Goal: Answer question/provide support

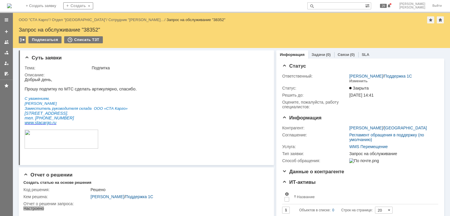
drag, startPoint x: 36, startPoint y: 18, endPoint x: 59, endPoint y: 17, distance: 22.6
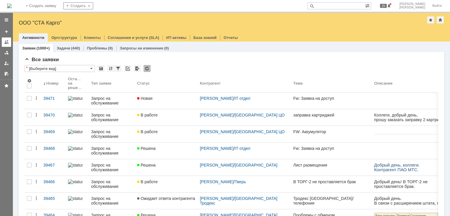
click at [4, 39] on link at bounding box center [6, 41] width 9 height 9
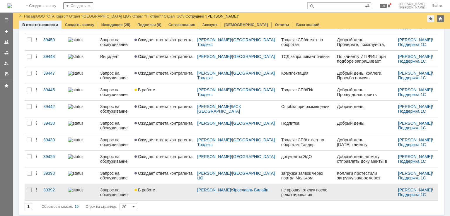
click at [171, 190] on div "В работе" at bounding box center [163, 190] width 58 height 5
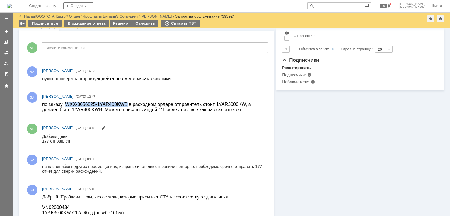
drag, startPoint x: 117, startPoint y: 103, endPoint x: 64, endPoint y: 103, distance: 53.0
click at [64, 103] on span "по заказу WXX-3656825-1YAR400KWB в расходном ордере отправитель стоит 1YAR3000K…" at bounding box center [146, 107] width 209 height 10
copy span "WXX-3656825-1YAR400KWB"
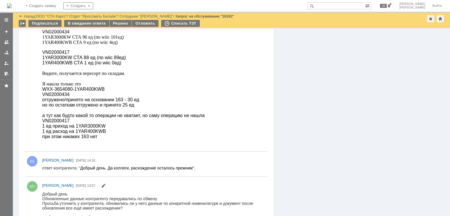
scroll to position [293, 0]
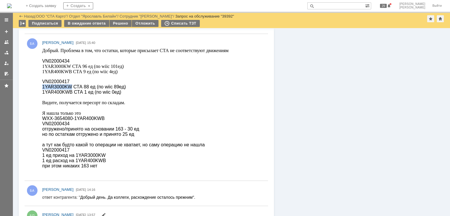
drag, startPoint x: 67, startPoint y: 87, endPoint x: 42, endPoint y: 88, distance: 24.9
click at [42, 88] on span "1YAR3000KW СТА 88 ед (по wiic 89ед)" at bounding box center [84, 86] width 84 height 5
drag, startPoint x: 64, startPoint y: 91, endPoint x: 68, endPoint y: 91, distance: 4.1
click at [64, 91] on span "1YAR400KWB СТА 1 ед (по wiic 0ед)" at bounding box center [81, 91] width 79 height 5
drag, startPoint x: 67, startPoint y: 88, endPoint x: 43, endPoint y: 89, distance: 24.1
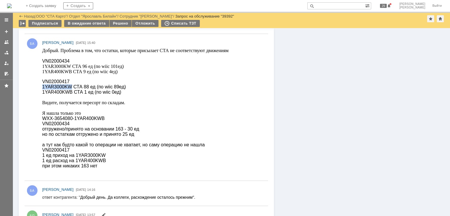
click at [43, 89] on span "1YAR3000KW СТА 88 ед (по wiic 89ед)" at bounding box center [84, 86] width 84 height 5
copy span "1YAR3000KW"
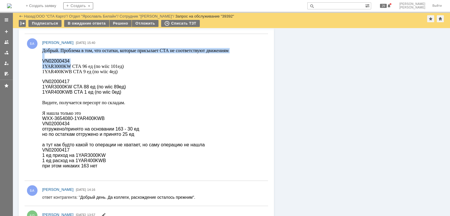
drag, startPoint x: 68, startPoint y: 64, endPoint x: 84, endPoint y: 112, distance: 50.2
click at [42, 64] on html "Добрый. Проблема в том, что остатки, которые присылает СТА не соответствуют дви…" at bounding box center [152, 108] width 221 height 121
click at [66, 66] on span "1YAR3000KW СТА 96 ед (по wiic 101ед)" at bounding box center [82, 66] width 81 height 5
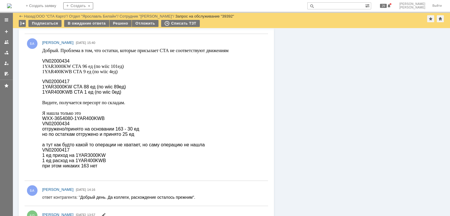
drag, startPoint x: 70, startPoint y: 60, endPoint x: 43, endPoint y: 60, distance: 27.5
click at [43, 60] on p "Добрый. Проблема в том, что остатки, которые присылает СТА не соответствуют дви…" at bounding box center [135, 58] width 186 height 21
copy span "VN02000434"
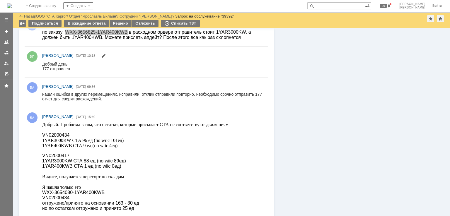
scroll to position [176, 0]
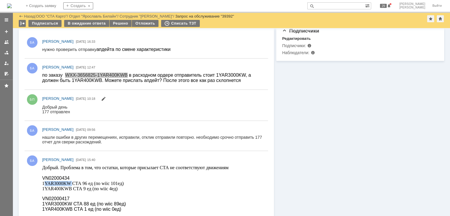
drag, startPoint x: 71, startPoint y: 184, endPoint x: 43, endPoint y: 183, distance: 28.7
click at [43, 183] on span "1YAR3000KW СТА 96 ед (по wiic 101ед)" at bounding box center [82, 183] width 81 height 5
copy span "1YAR3000KW"
drag, startPoint x: 153, startPoint y: 68, endPoint x: 135, endPoint y: 72, distance: 18.5
click at [153, 68] on div "БА Бабич Александр 29.08.2025 12:47" at bounding box center [154, 67] width 224 height 6
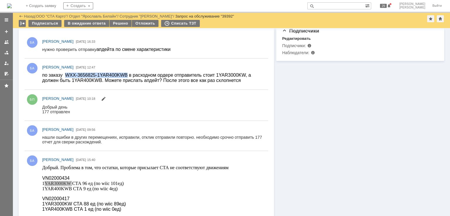
click at [114, 75] on span "по заказу WXX-3656825-1YAR400KWB в расходном ордере отправитель стоит 1YAR3000K…" at bounding box center [146, 78] width 209 height 10
drag, startPoint x: 117, startPoint y: 74, endPoint x: 64, endPoint y: 74, distance: 52.4
click at [64, 74] on span "по заказу WXX-3656825-1YAR400KWB в расходном ордере отправитель стоит 1YAR3000K…" at bounding box center [146, 78] width 209 height 10
copy span "WXX-3656825-1YAR400KWB"
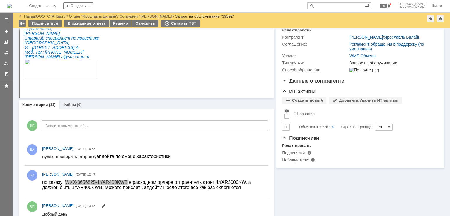
scroll to position [0, 0]
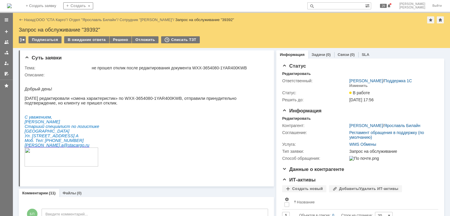
drag, startPoint x: 49, startPoint y: 20, endPoint x: 201, endPoint y: 23, distance: 151.8
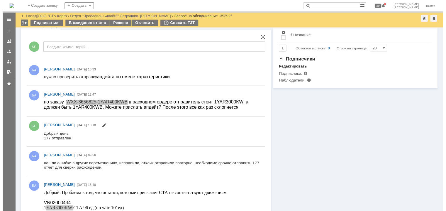
scroll to position [117, 0]
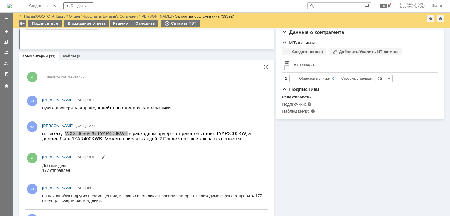
click at [102, 112] on div at bounding box center [154, 108] width 224 height 8
click at [89, 23] on div "В ожидание ответа" at bounding box center [86, 23] width 45 height 7
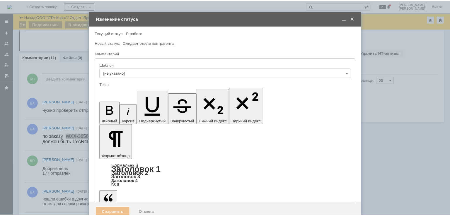
scroll to position [0, 0]
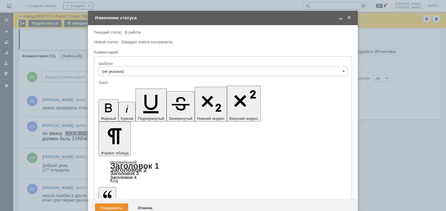
click at [110, 204] on div "Сохранить" at bounding box center [111, 208] width 33 height 9
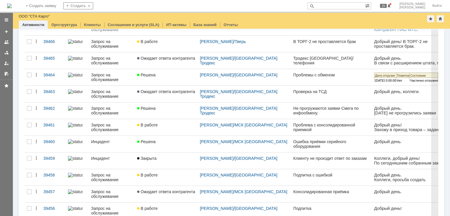
scroll to position [176, 0]
